Goal: Information Seeking & Learning: Learn about a topic

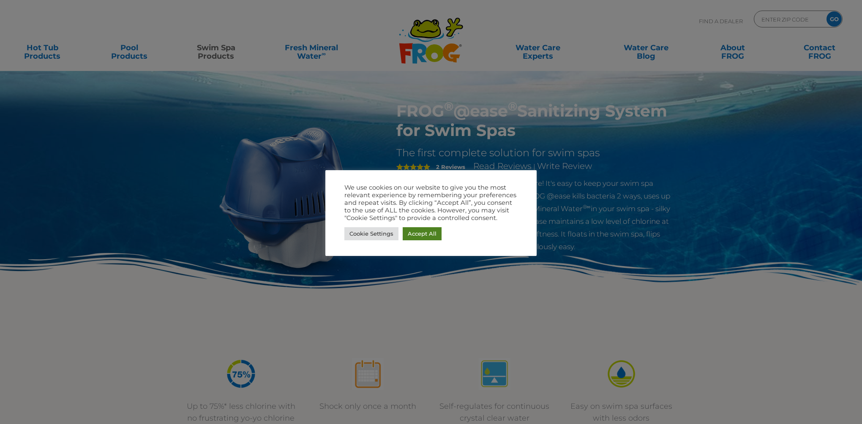
click at [432, 233] on link "Accept All" at bounding box center [422, 233] width 39 height 13
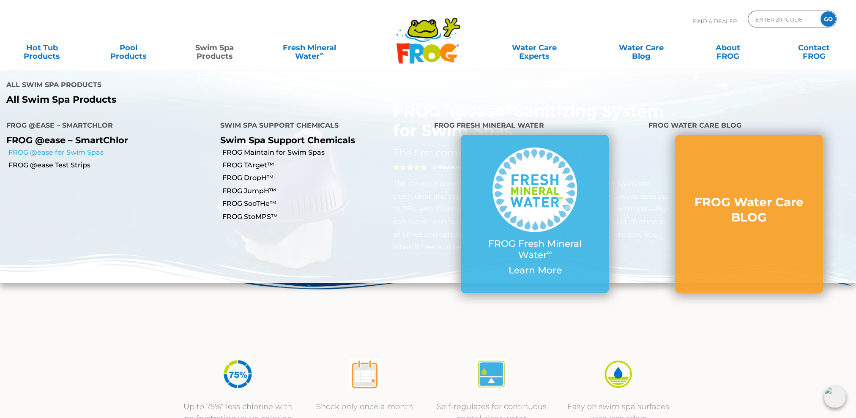
click at [91, 148] on link "FROG @ease for Swim Spas" at bounding box center [110, 152] width 205 height 9
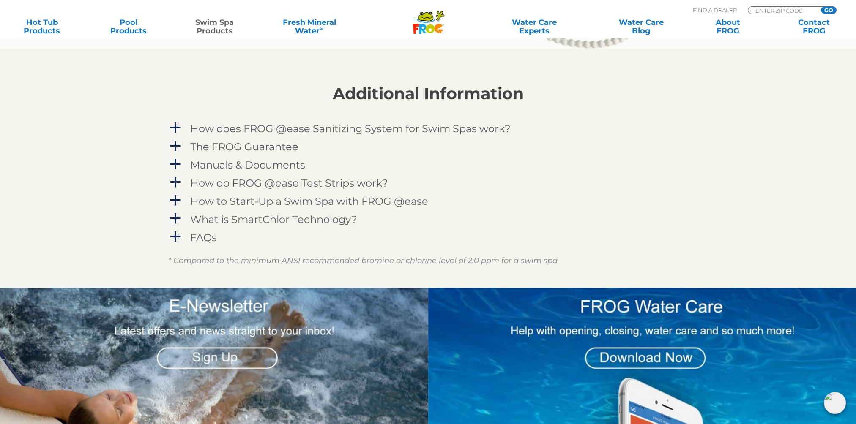
scroll to position [1057, 0]
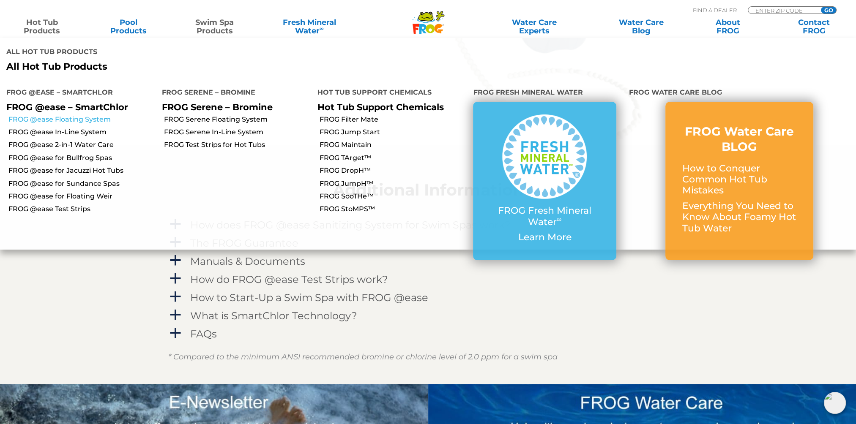
click at [63, 115] on link "FROG @ease Floating System" at bounding box center [81, 119] width 147 height 9
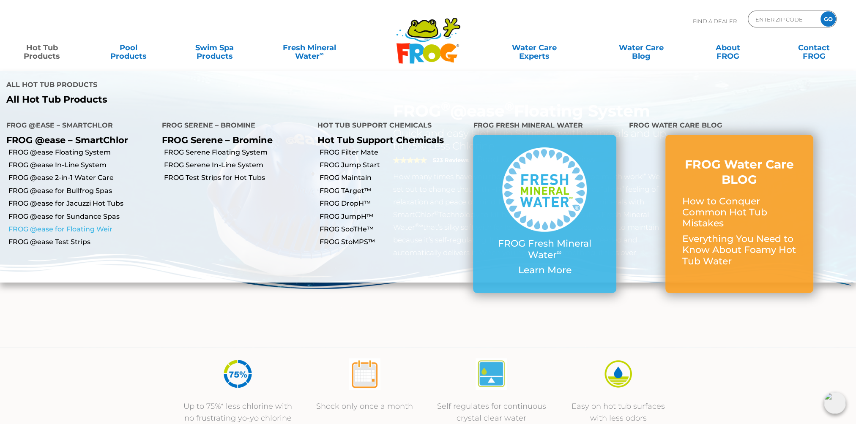
click at [72, 225] on link "FROG @ease for Floating Weir" at bounding box center [81, 229] width 147 height 9
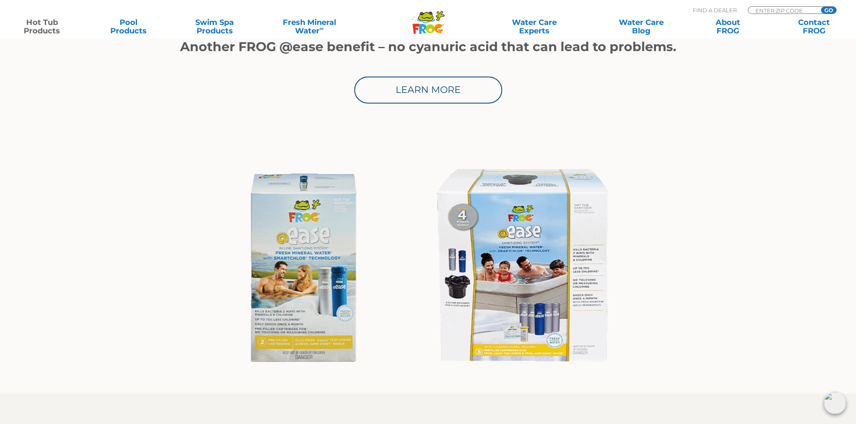
scroll to position [676, 0]
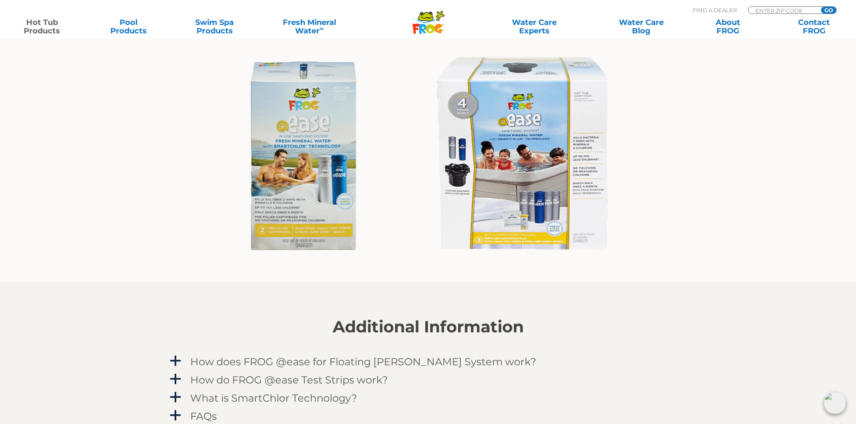
click at [556, 173] on img at bounding box center [428, 156] width 416 height 224
click at [509, 231] on img at bounding box center [428, 156] width 416 height 224
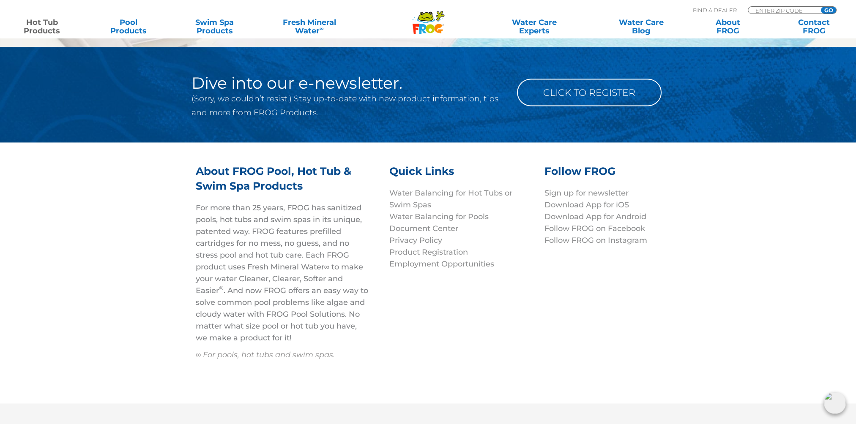
scroll to position [2189, 0]
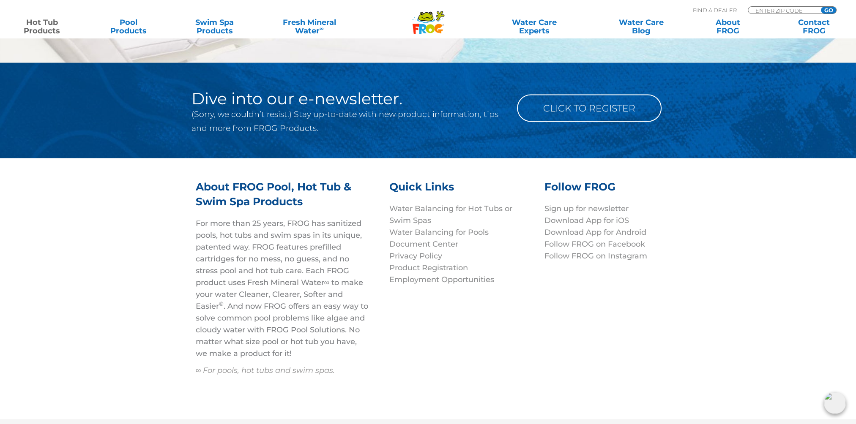
click at [417, 19] on icon at bounding box center [426, 20] width 18 height 5
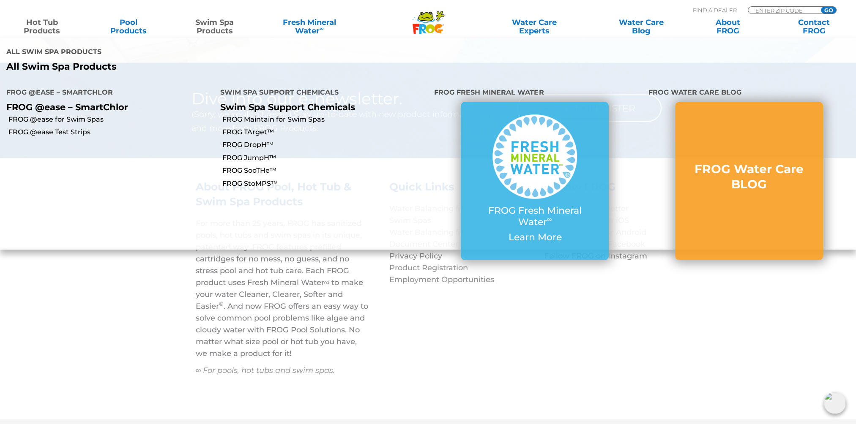
click at [216, 21] on link "Swim Spa Products" at bounding box center [214, 26] width 67 height 17
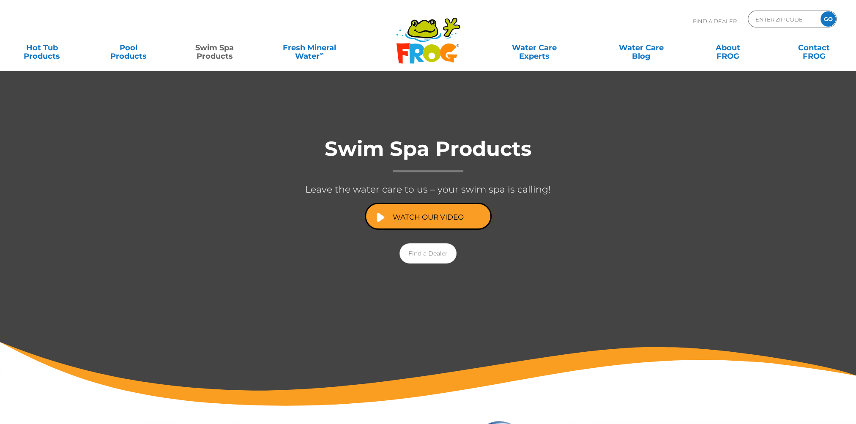
scroll to position [85, 0]
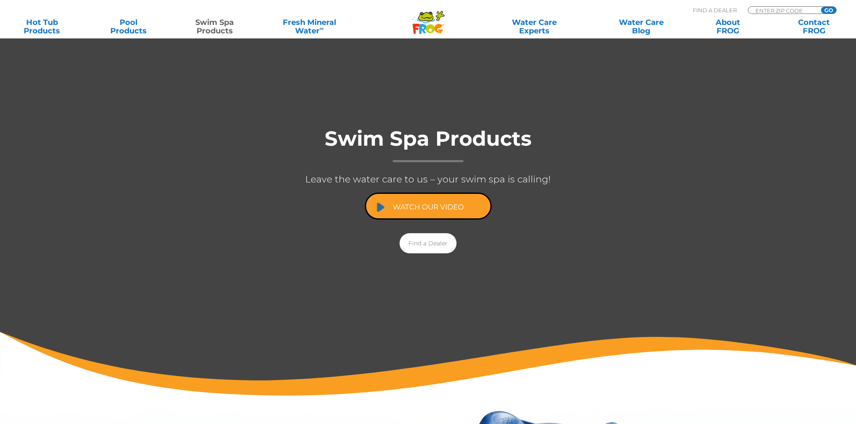
click at [474, 206] on link "Watch Our Video" at bounding box center [428, 206] width 127 height 27
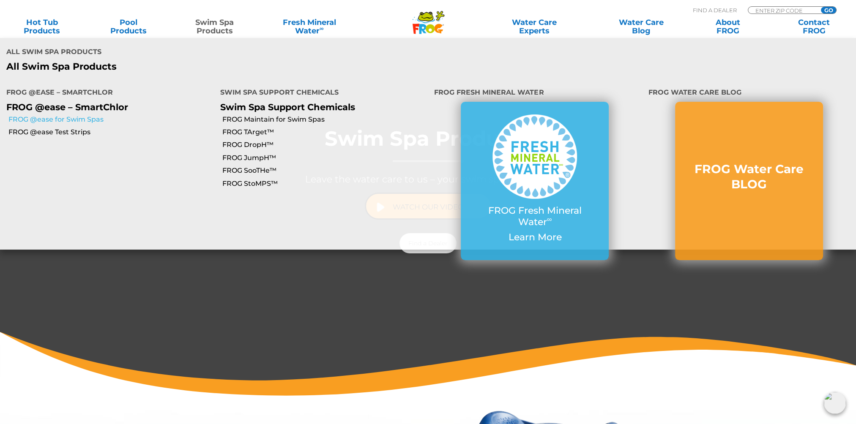
click at [92, 115] on link "FROG @ease for Swim Spas" at bounding box center [110, 119] width 205 height 9
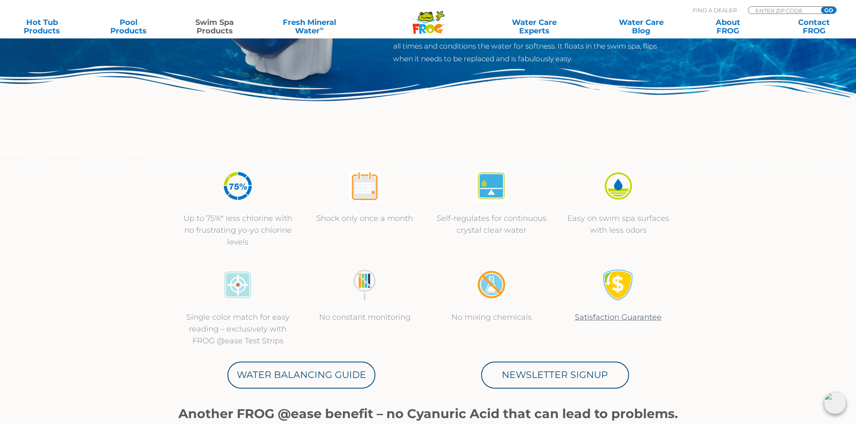
scroll to position [169, 0]
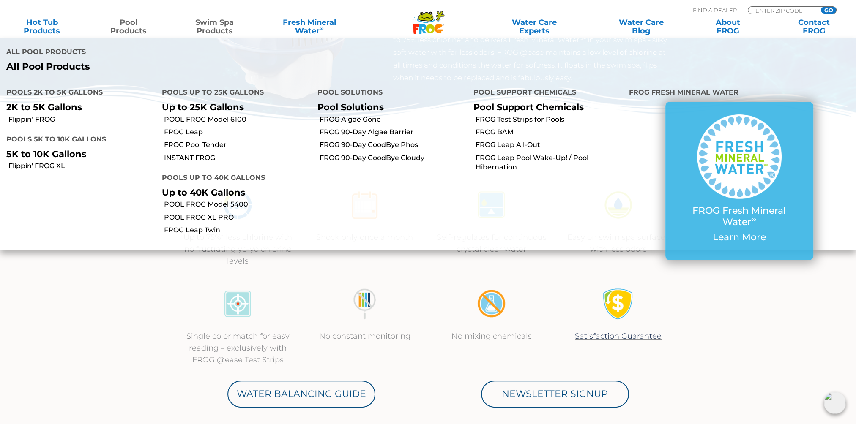
click at [126, 29] on link "Pool Products" at bounding box center [128, 26] width 67 height 17
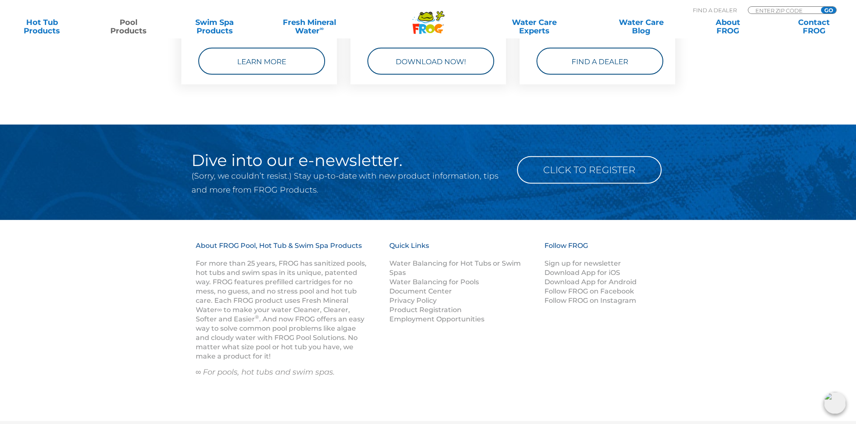
scroll to position [3360, 0]
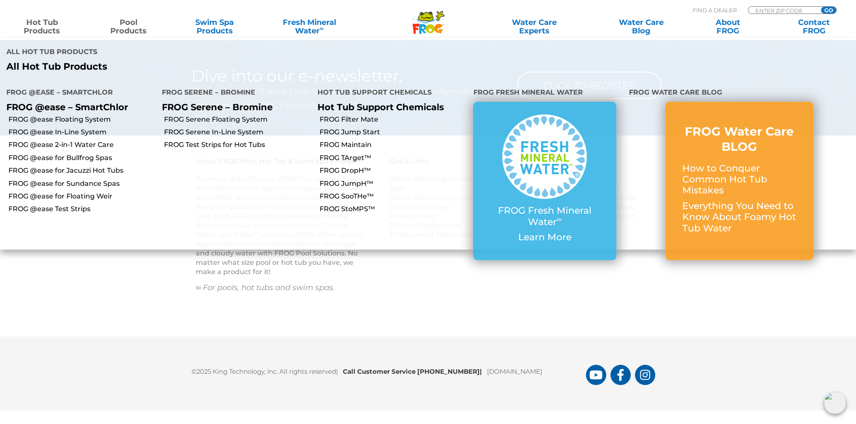
click at [38, 26] on link "Hot Tub Products" at bounding box center [41, 26] width 67 height 17
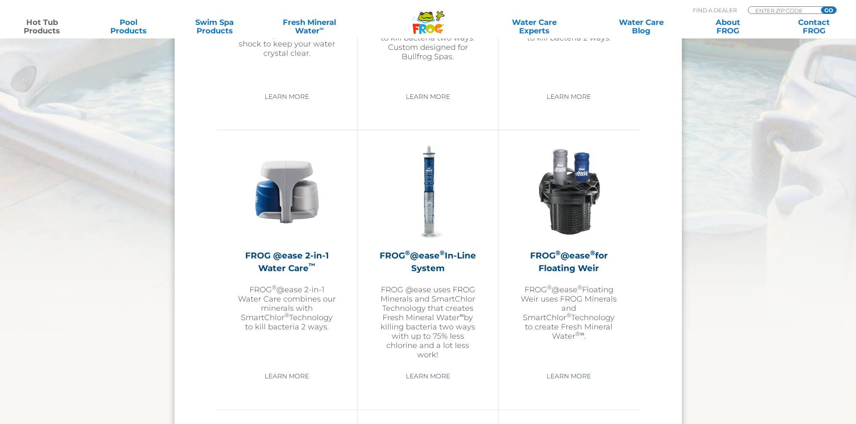
scroll to position [1142, 0]
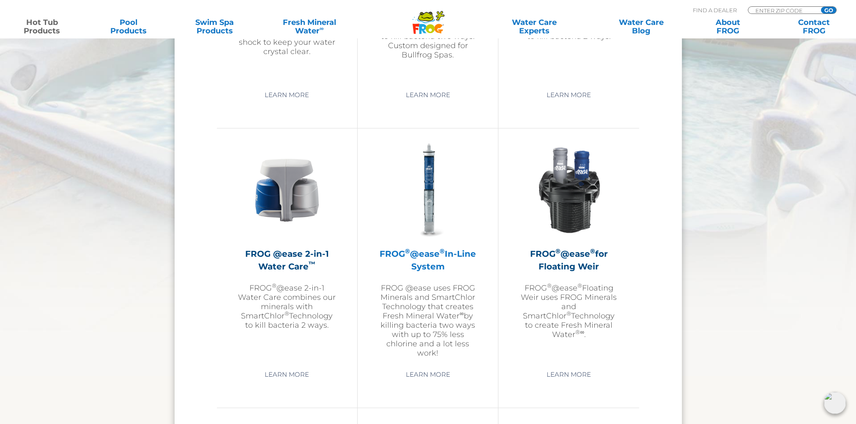
click at [443, 266] on h2 "FROG ® @ease ® In-Line System" at bounding box center [428, 260] width 98 height 25
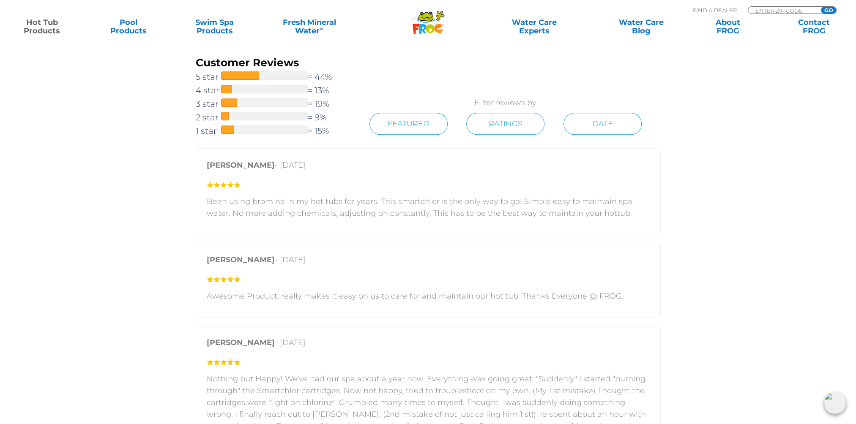
scroll to position [1353, 0]
drag, startPoint x: 497, startPoint y: 293, endPoint x: 509, endPoint y: 291, distance: 12.8
click at [509, 291] on p "Awesome Product, really makes it easy on us to care for and maintain our hot tu…" at bounding box center [428, 295] width 443 height 12
click at [460, 266] on p "[PERSON_NAME] - [DATE]" at bounding box center [428, 260] width 443 height 16
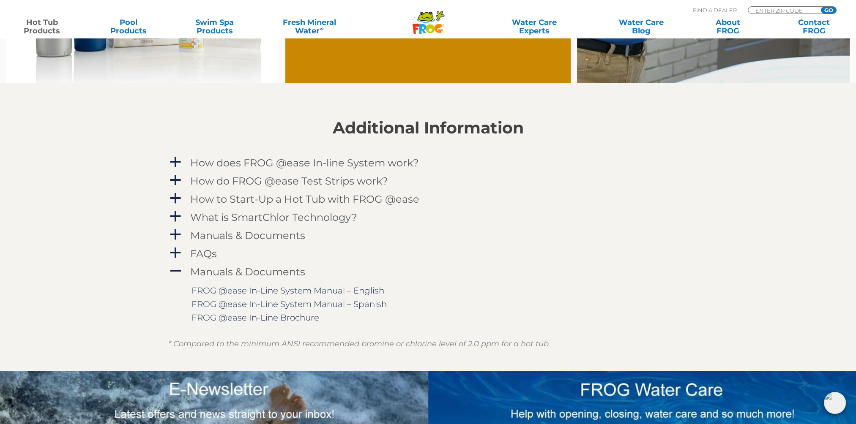
scroll to position [550, 0]
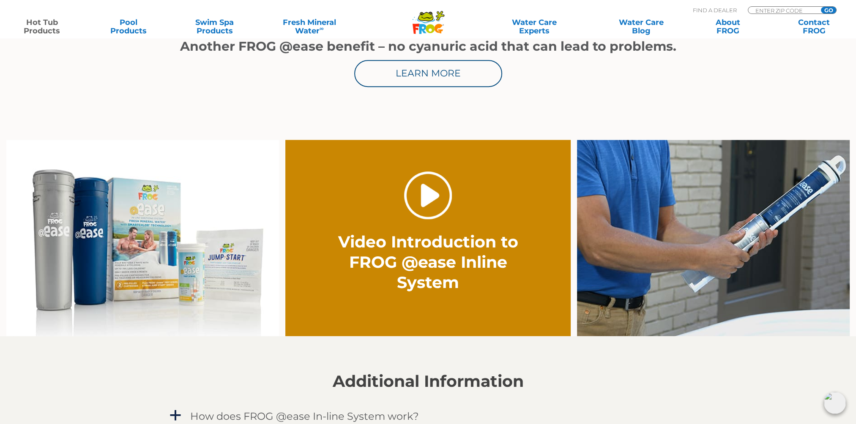
click at [418, 200] on link "." at bounding box center [428, 196] width 48 height 48
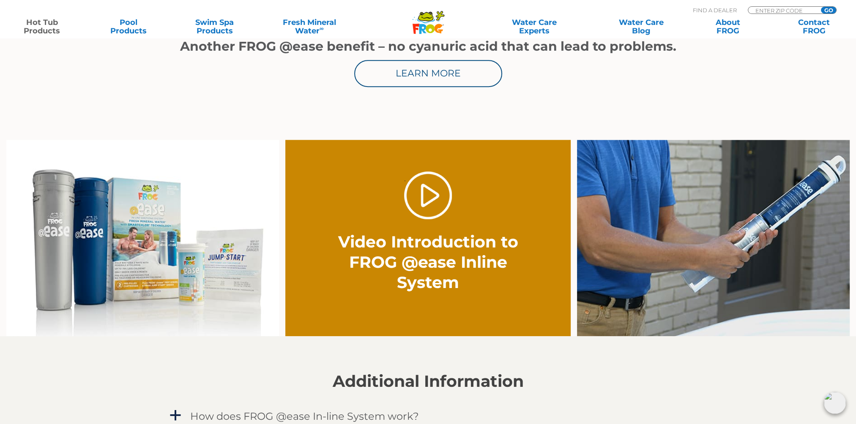
click at [726, 203] on img at bounding box center [713, 238] width 273 height 197
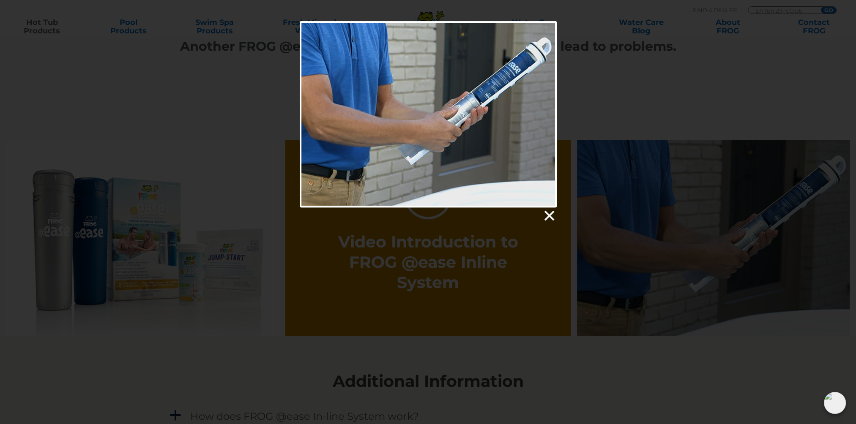
click at [551, 212] on link at bounding box center [548, 216] width 13 height 13
